Goal: Information Seeking & Learning: Understand process/instructions

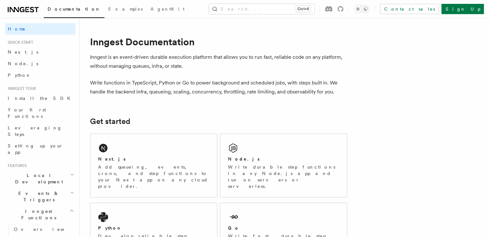
click at [16, 63] on span "Node.js" at bounding box center [23, 63] width 31 height 5
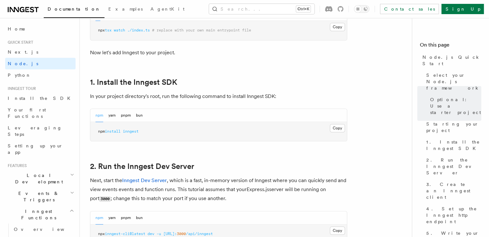
scroll to position [368, 0]
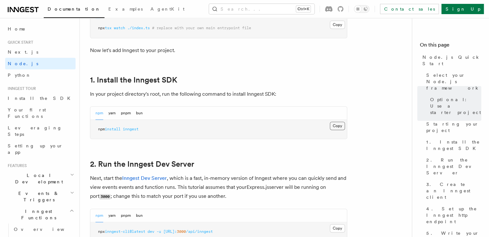
click at [336, 123] on button "Copy Copied" at bounding box center [337, 126] width 15 height 8
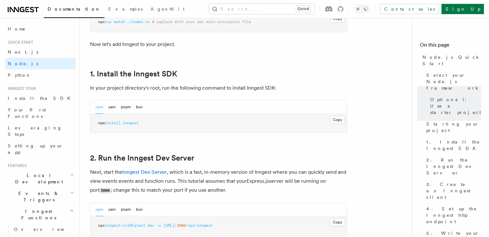
click at [194, 171] on p "Next, start the Inngest Dev Server , which is a fast, in-memory version of Inng…" at bounding box center [218, 181] width 257 height 27
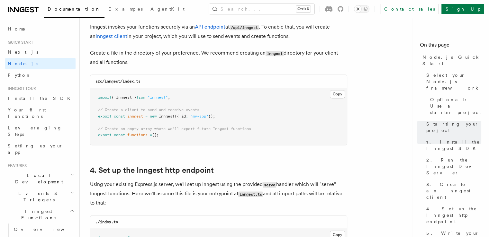
scroll to position [839, 0]
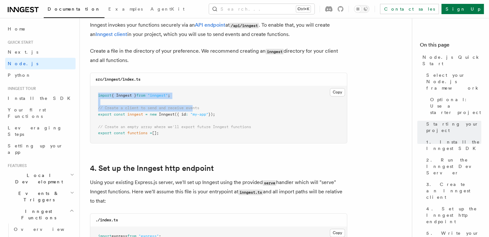
drag, startPoint x: 99, startPoint y: 96, endPoint x: 195, endPoint y: 107, distance: 97.3
click at [195, 107] on code "import { Inngest } from "inngest" ; // Create a client to send and receive even…" at bounding box center [174, 114] width 153 height 42
click at [216, 96] on pre "import { Inngest } from "inngest" ; // Create a client to send and receive even…" at bounding box center [218, 114] width 257 height 57
drag, startPoint x: 99, startPoint y: 96, endPoint x: 206, endPoint y: 94, distance: 107.1
click at [206, 94] on pre "import { Inngest } from "inngest" ; // Create a client to send and receive even…" at bounding box center [218, 114] width 257 height 57
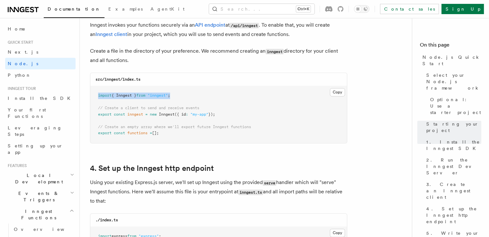
copy span "import { Inngest } from "inngest" ;"
drag, startPoint x: 99, startPoint y: 108, endPoint x: 225, endPoint y: 115, distance: 126.2
click at [225, 115] on pre "import { Inngest } from "inngest" ; // Create a client to send and receive even…" at bounding box center [218, 114] width 257 height 57
copy code "/ Create a client to send and receive events export const inngest = new Inngest…"
drag, startPoint x: 98, startPoint y: 126, endPoint x: 166, endPoint y: 132, distance: 68.8
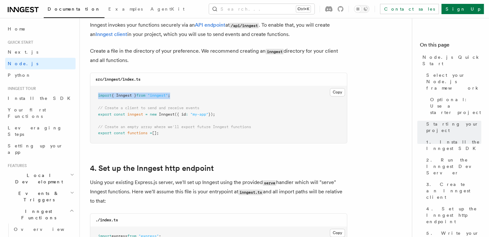
click at [166, 132] on pre "import { Inngest } from "inngest" ; // Create a client to send and receive even…" at bounding box center [218, 114] width 257 height 57
copy code "// Create an empty array where we'll export future Inngest functions export con…"
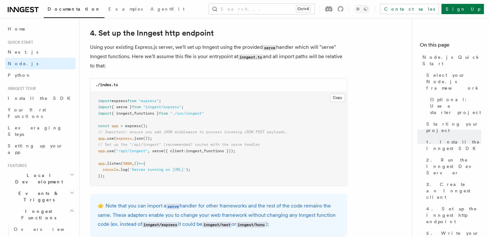
scroll to position [975, 0]
drag, startPoint x: 153, startPoint y: 152, endPoint x: 248, endPoint y: 152, distance: 94.8
click at [248, 152] on pre "import express from "express" ; import { serve } from "inngest/express" ; impor…" at bounding box center [218, 138] width 257 height 95
copy span "serve ({ client : inngest , functions }));"
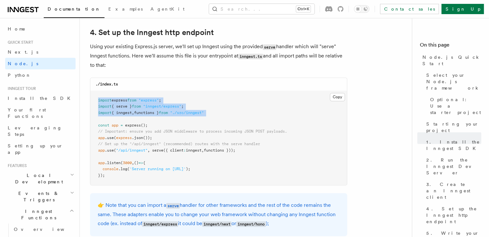
drag, startPoint x: 97, startPoint y: 101, endPoint x: 224, endPoint y: 122, distance: 128.2
click at [224, 122] on pre "import express from "express" ; import { serve } from "inngest/express" ; impor…" at bounding box center [218, 138] width 257 height 95
copy code "import express from "express" ; import { serve } from "inngest/express" ; impor…"
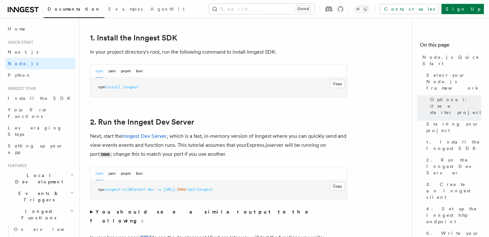
scroll to position [407, 0]
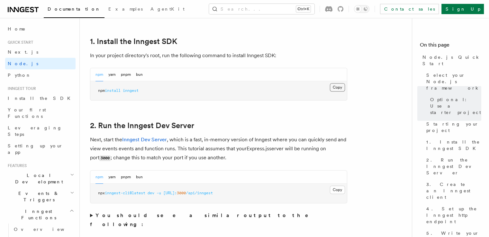
click at [337, 88] on button "Copy Copied" at bounding box center [337, 87] width 15 height 8
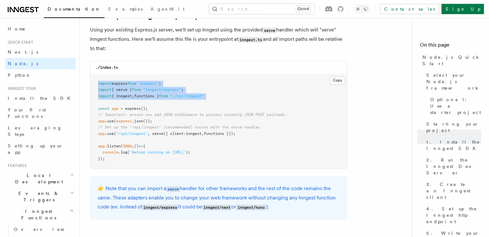
scroll to position [1008, 0]
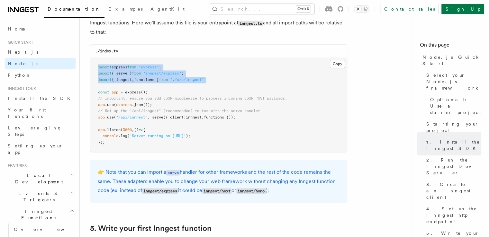
click at [204, 65] on pre "import express from "express" ; import { serve } from "inngest/express" ; impor…" at bounding box center [218, 105] width 257 height 95
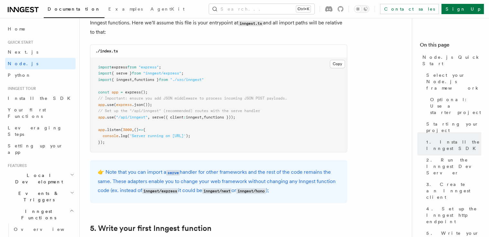
click at [23, 11] on icon at bounding box center [22, 9] width 5 height 5
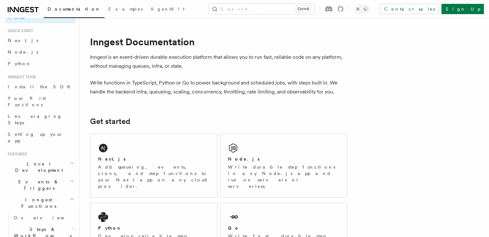
scroll to position [9, 0]
drag, startPoint x: 12, startPoint y: 121, endPoint x: 94, endPoint y: 115, distance: 82.5
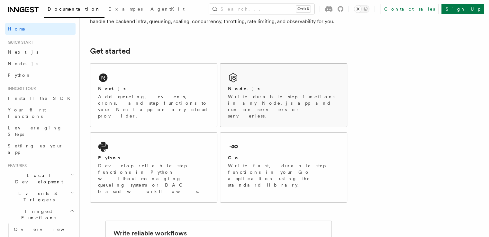
scroll to position [62, 0]
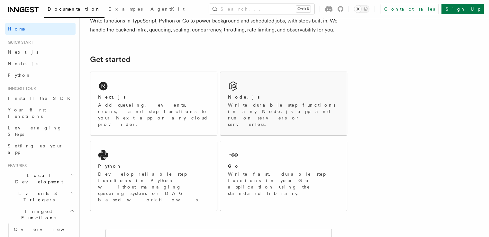
click at [250, 94] on h2 "Node.js" at bounding box center [244, 97] width 32 height 6
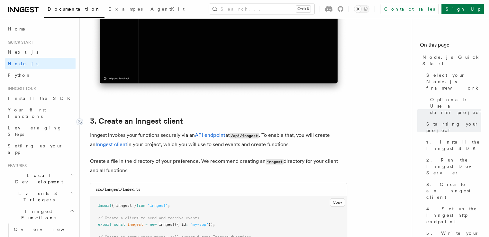
scroll to position [729, 0]
drag, startPoint x: 108, startPoint y: 98, endPoint x: 105, endPoint y: 85, distance: 14.1
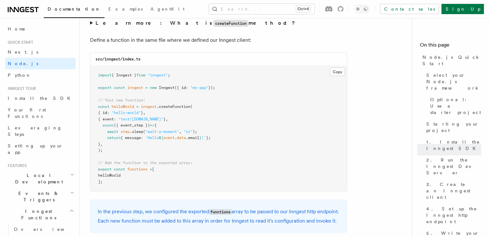
scroll to position [1271, 0]
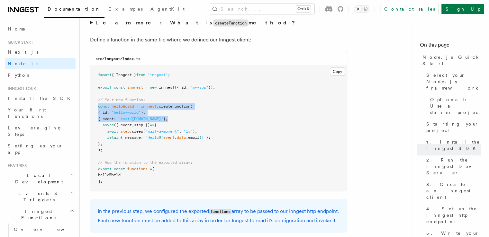
drag, startPoint x: 98, startPoint y: 108, endPoint x: 175, endPoint y: 122, distance: 77.8
click at [175, 122] on pre "import { Inngest } from "inngest" ; export const inngest = new Inngest ({ id : …" at bounding box center [218, 129] width 257 height 126
copy code "const helloWorld = inngest .createFunction ( { id : "hello-world" } , { event :…"
